Goal: Information Seeking & Learning: Learn about a topic

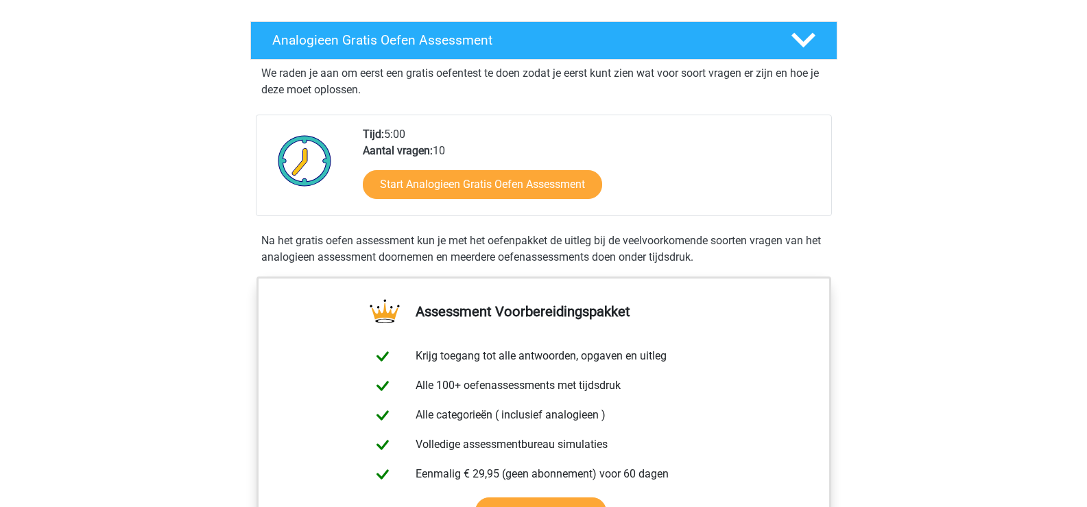
scroll to position [206, 0]
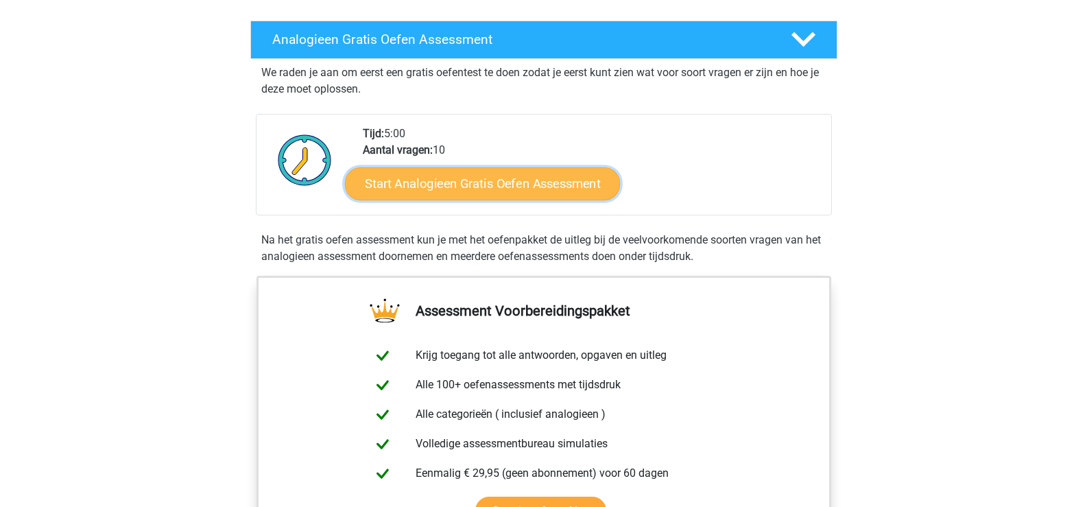
click at [562, 185] on link "Start Analogieen Gratis Oefen Assessment" at bounding box center [482, 183] width 275 height 33
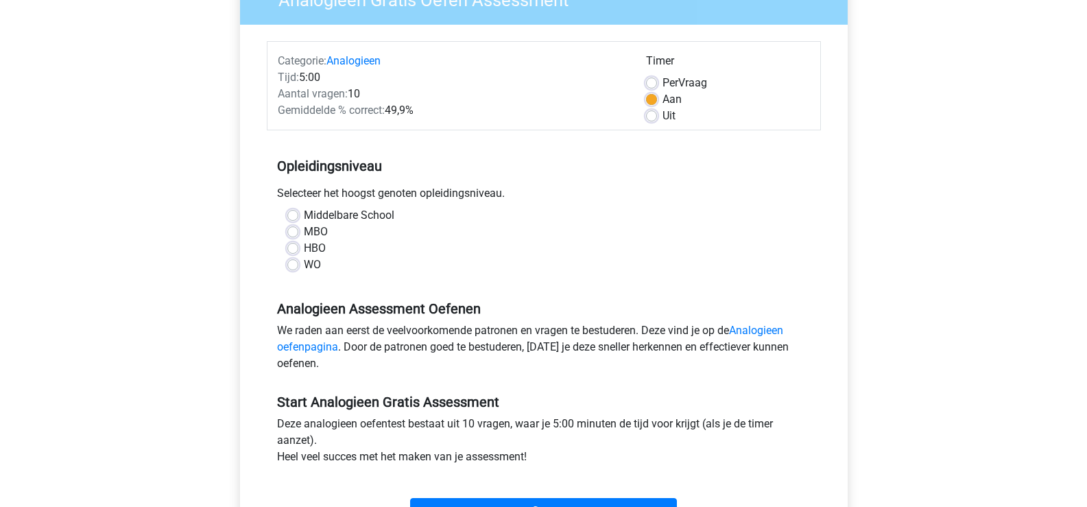
scroll to position [343, 0]
